Goal: Transaction & Acquisition: Download file/media

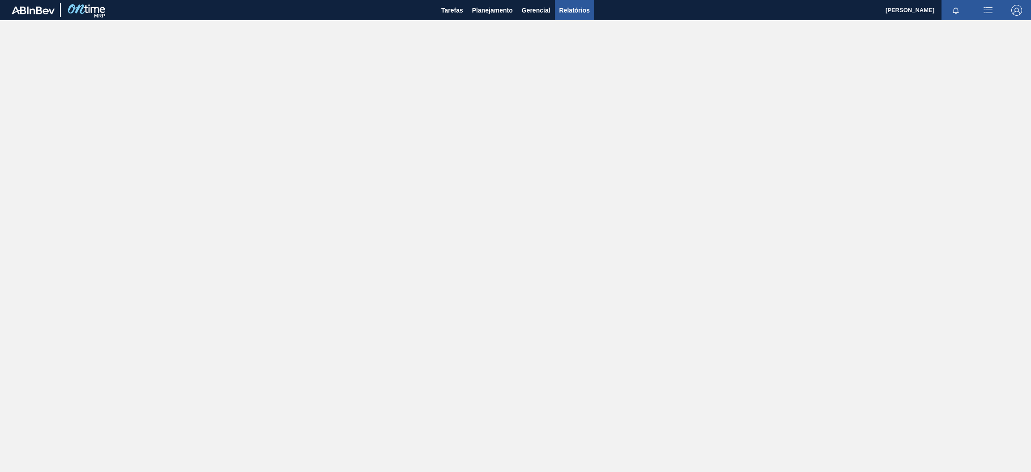
click at [564, 10] on span "Relatórios" at bounding box center [574, 10] width 30 height 11
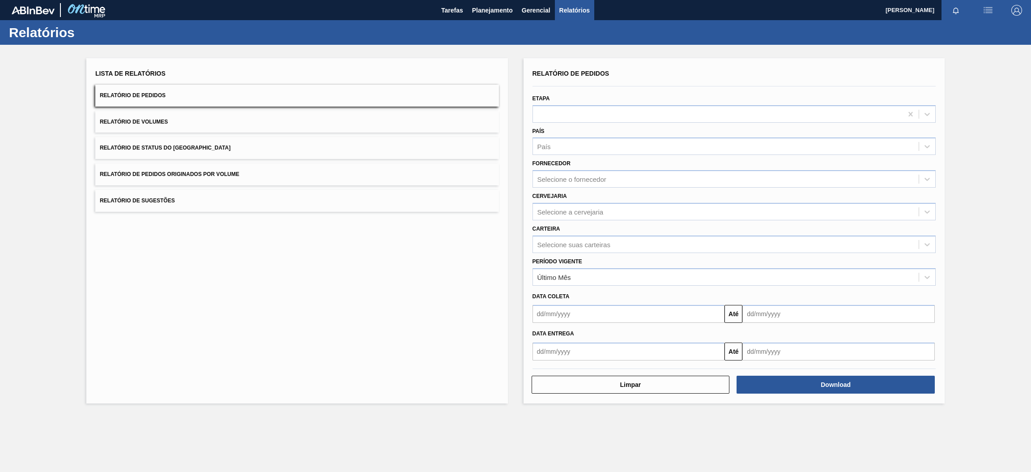
click at [145, 93] on span "Relatório de Pedidos" at bounding box center [133, 95] width 66 height 6
click at [578, 208] on div "Selecione a cervejaria" at bounding box center [570, 212] width 66 height 8
type input "br15"
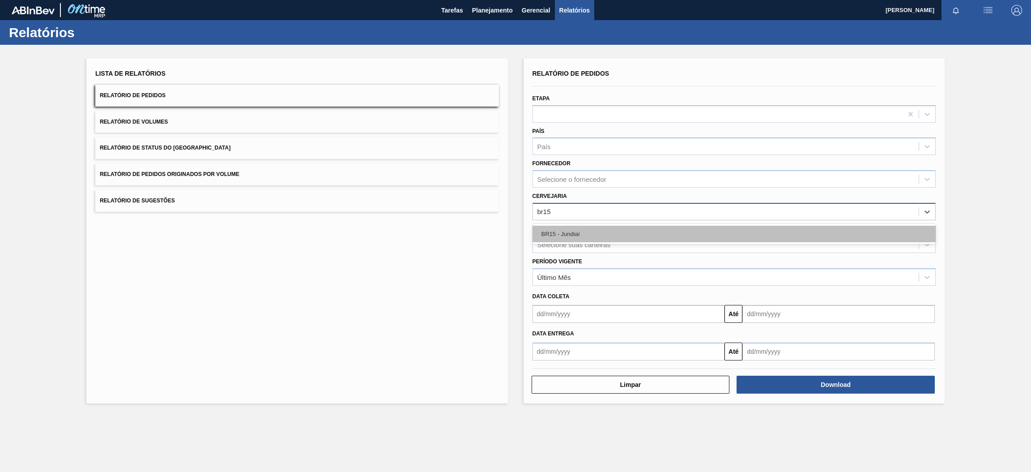
click at [578, 232] on div "BR15 - Jundiaí" at bounding box center [734, 233] width 404 height 17
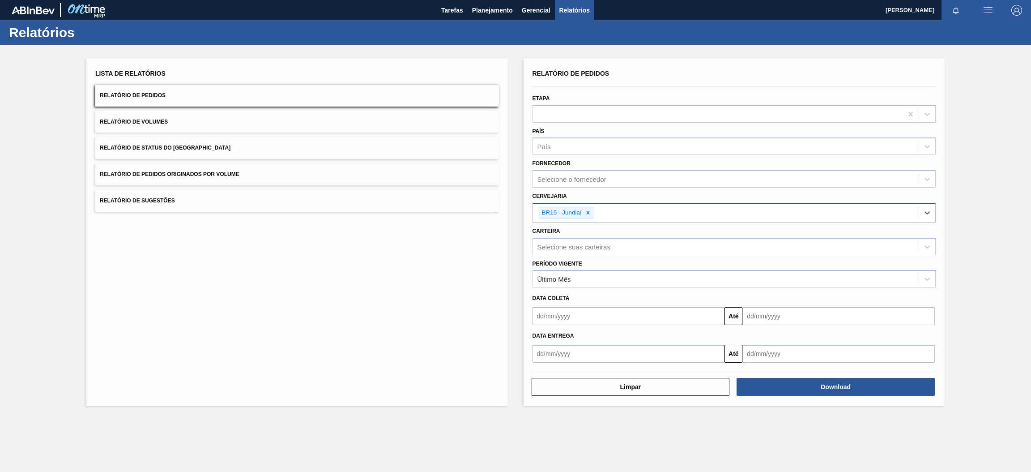
click at [628, 316] on input "text" at bounding box center [628, 316] width 192 height 18
click at [693, 317] on input "text" at bounding box center [628, 316] width 192 height 18
click at [614, 378] on div "10" at bounding box center [615, 380] width 12 height 12
type input "[DATE]"
click at [638, 354] on input "text" at bounding box center [628, 353] width 192 height 18
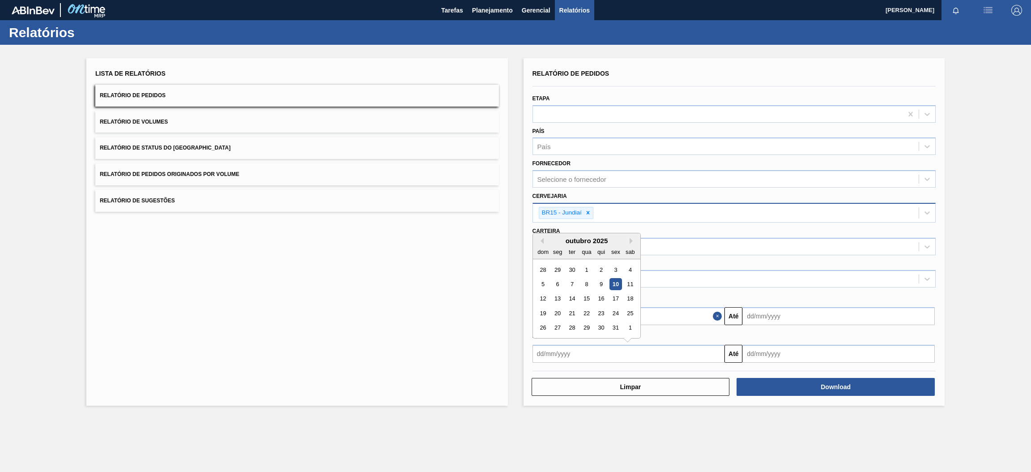
click at [611, 283] on div "10" at bounding box center [615, 284] width 12 height 12
type input "[DATE]"
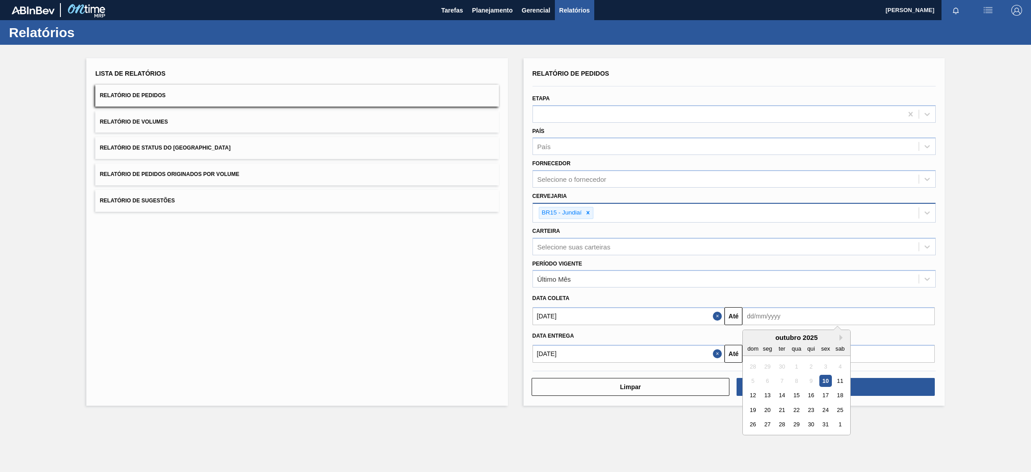
click at [759, 311] on input "text" at bounding box center [838, 316] width 192 height 18
click at [828, 423] on div "31" at bounding box center [826, 424] width 12 height 12
type input "[DATE]"
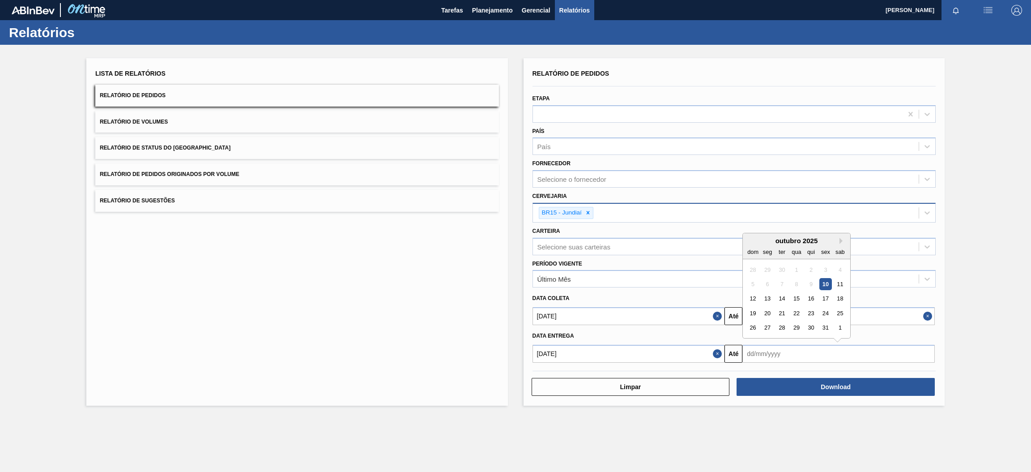
click at [834, 354] on input "text" at bounding box center [838, 353] width 192 height 18
click at [826, 325] on div "31" at bounding box center [826, 328] width 12 height 12
type input "[DATE]"
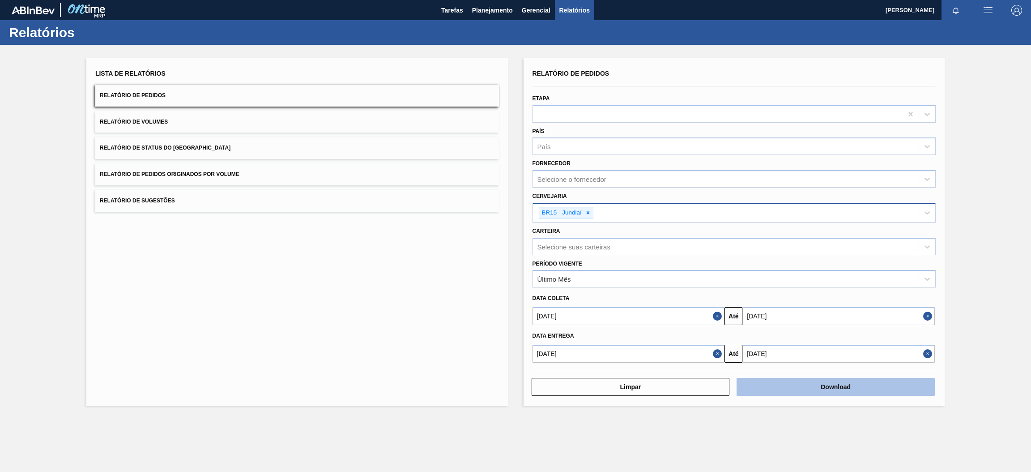
click at [842, 383] on button "Download" at bounding box center [835, 387] width 198 height 18
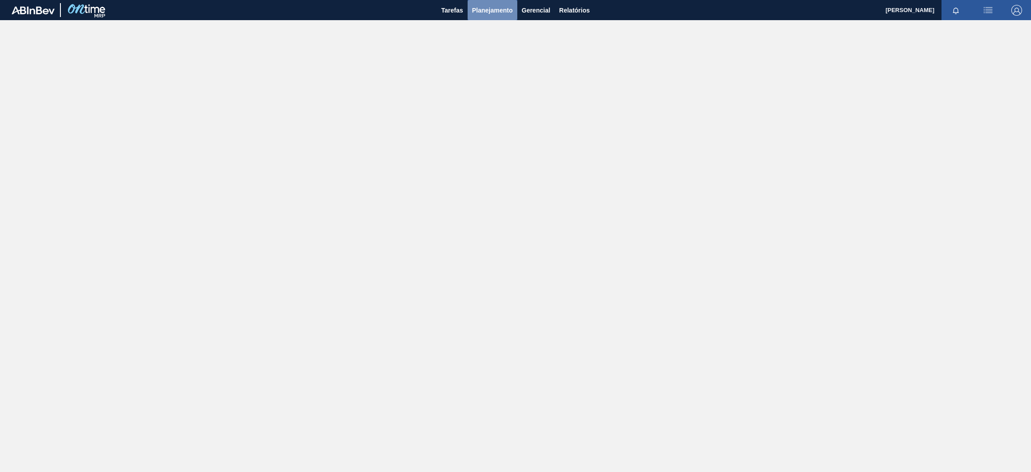
click at [509, 10] on span "Planejamento" at bounding box center [492, 10] width 41 height 11
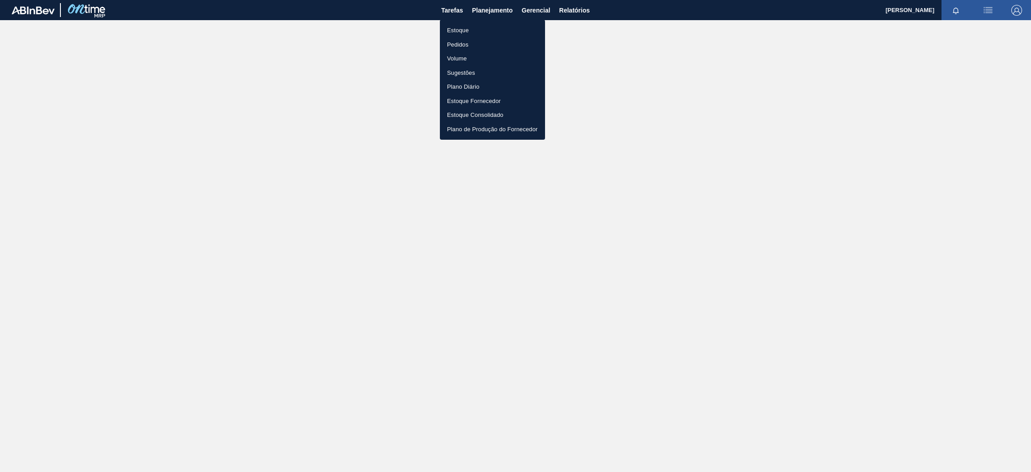
click at [501, 33] on li "Estoque" at bounding box center [492, 30] width 105 height 14
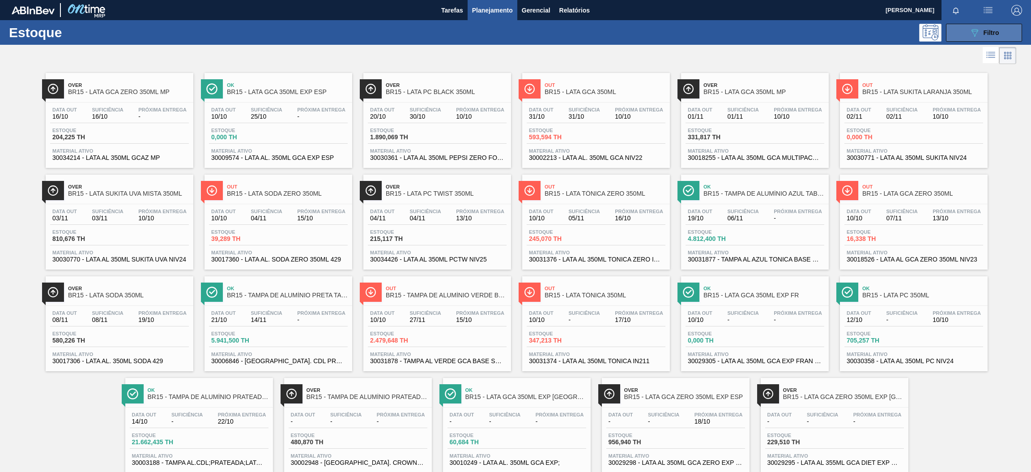
click at [987, 34] on span "Filtro" at bounding box center [991, 32] width 16 height 7
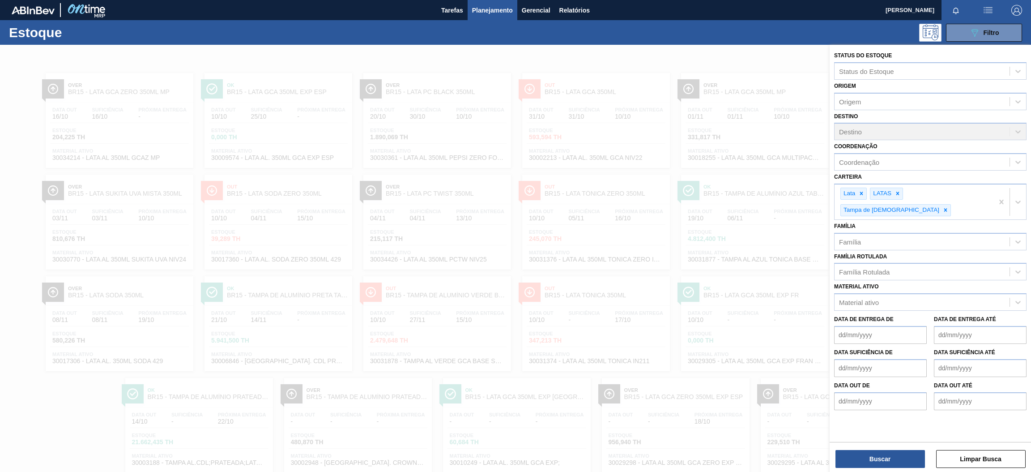
click at [510, 53] on div at bounding box center [515, 281] width 1031 height 472
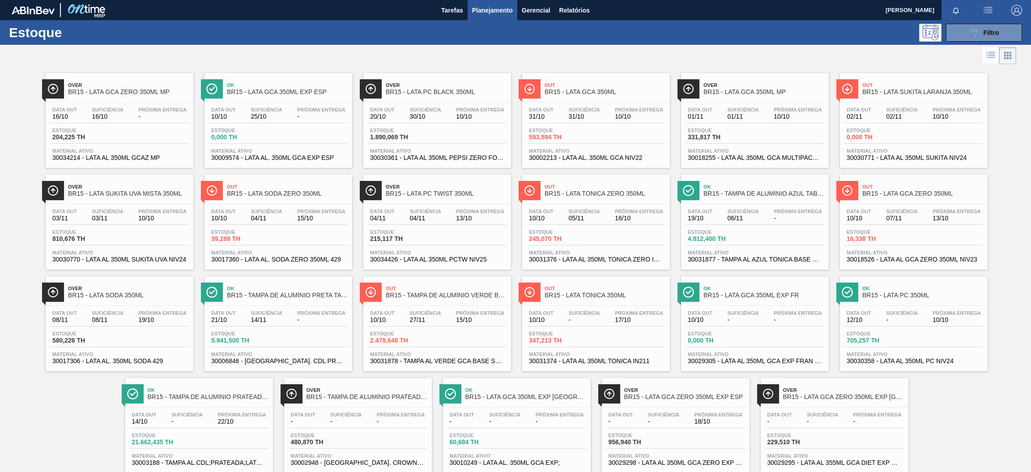
click at [153, 140] on div "Estoque 204,225 TH" at bounding box center [119, 136] width 139 height 16
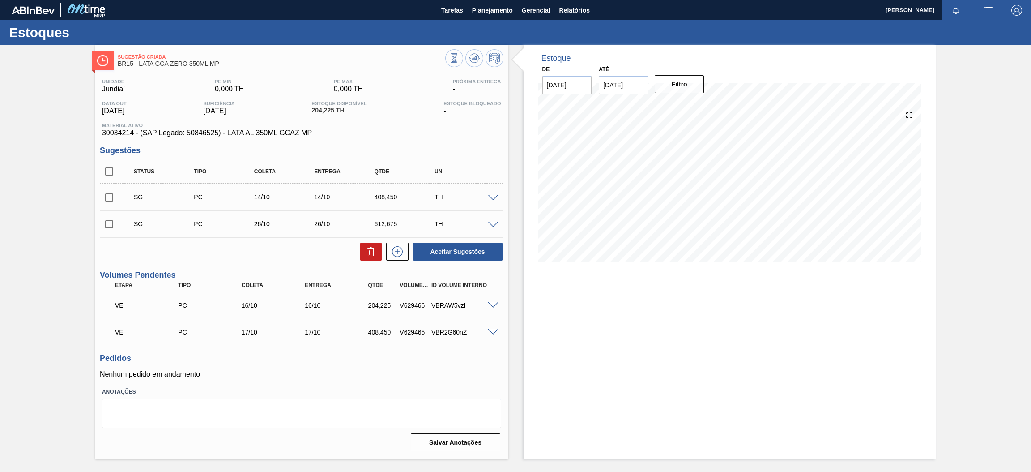
click at [493, 304] on span at bounding box center [493, 305] width 11 height 7
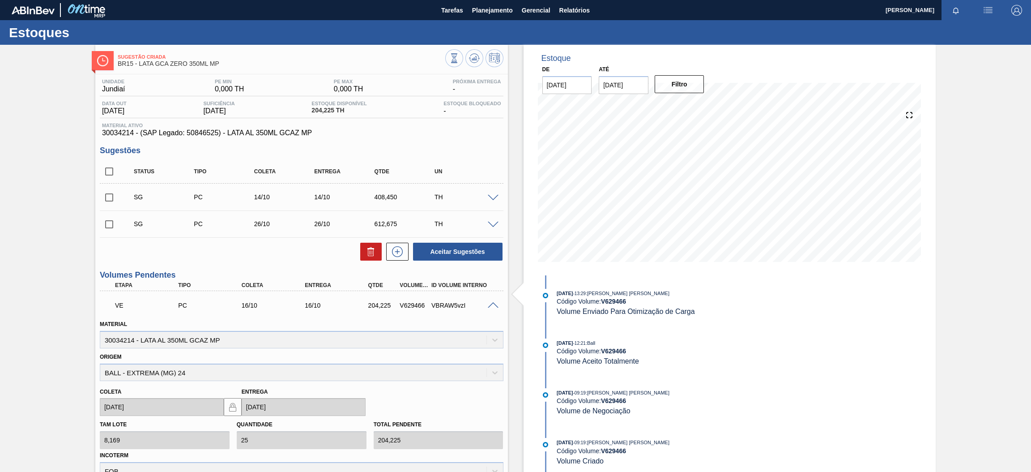
click at [493, 304] on span at bounding box center [493, 305] width 11 height 7
